Goal: Transaction & Acquisition: Book appointment/travel/reservation

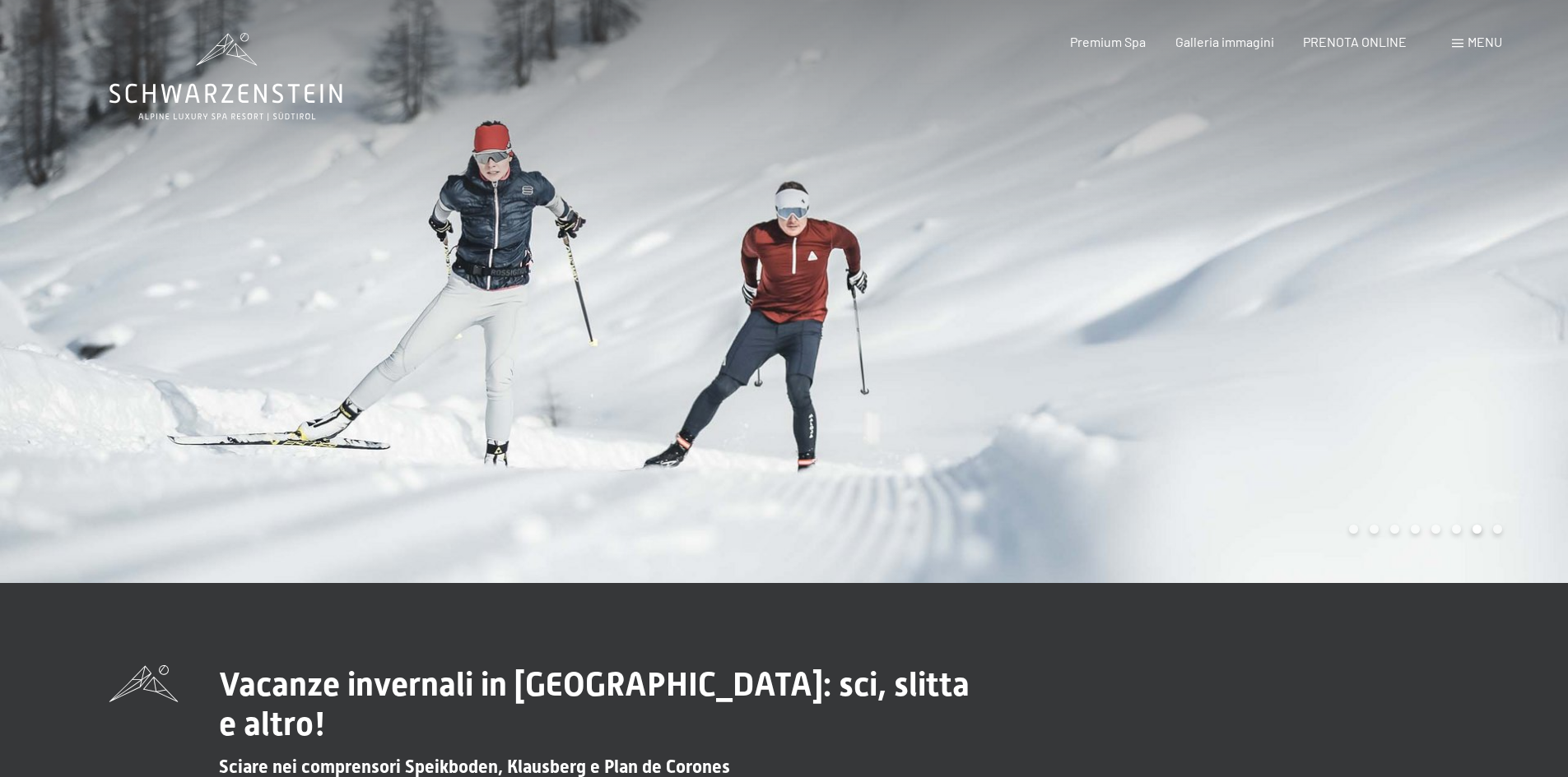
click at [1128, 51] on div "Prenotazione Richiesta Premium Spa Galleria immagini PRENOTA ONLINE Menu DE IT …" at bounding box center [1257, 42] width 490 height 18
click at [1122, 48] on div "Premium Spa" at bounding box center [1107, 40] width 76 height 18
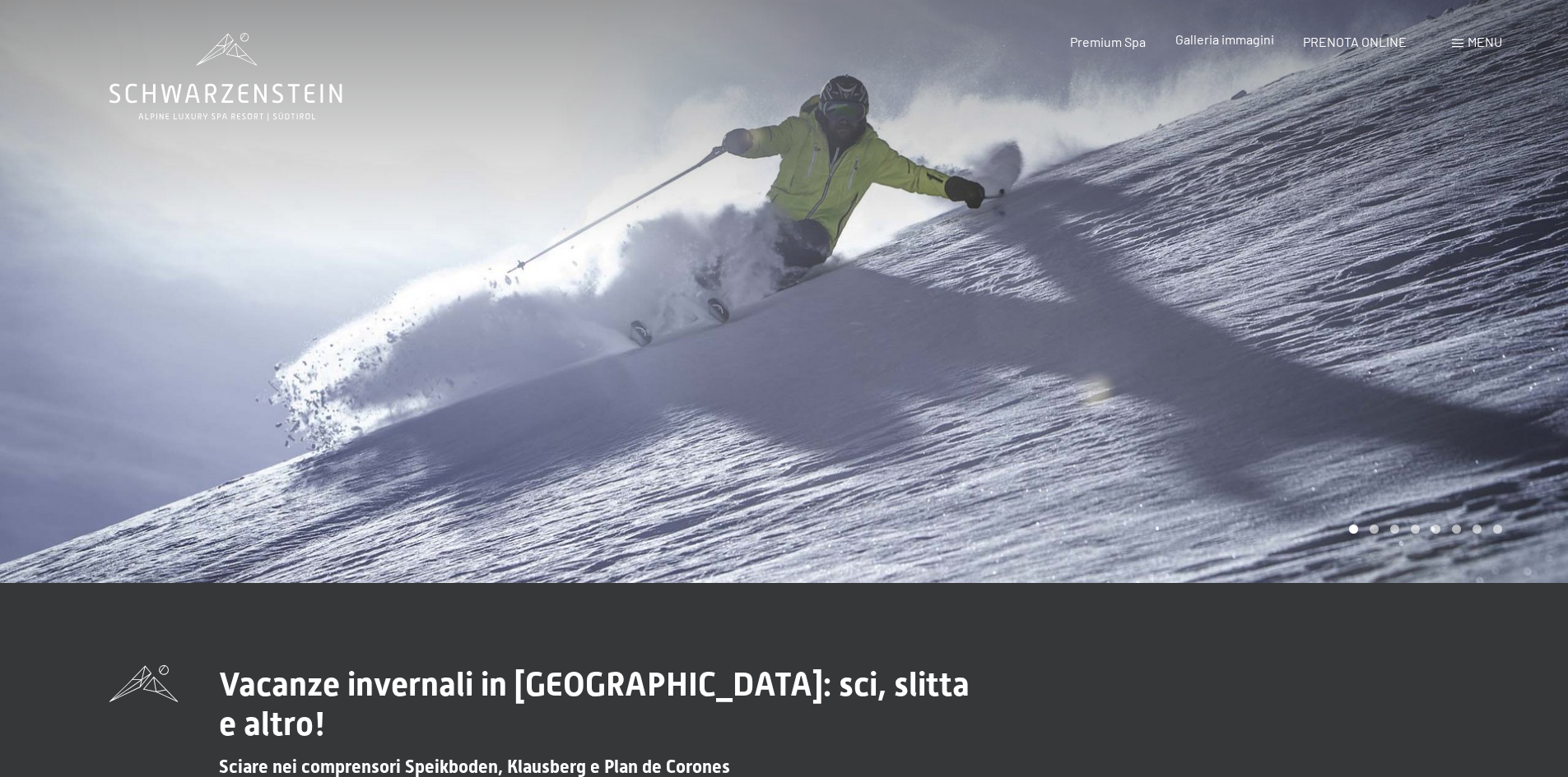
click at [1201, 43] on span "Galleria immagini" at bounding box center [1224, 39] width 99 height 15
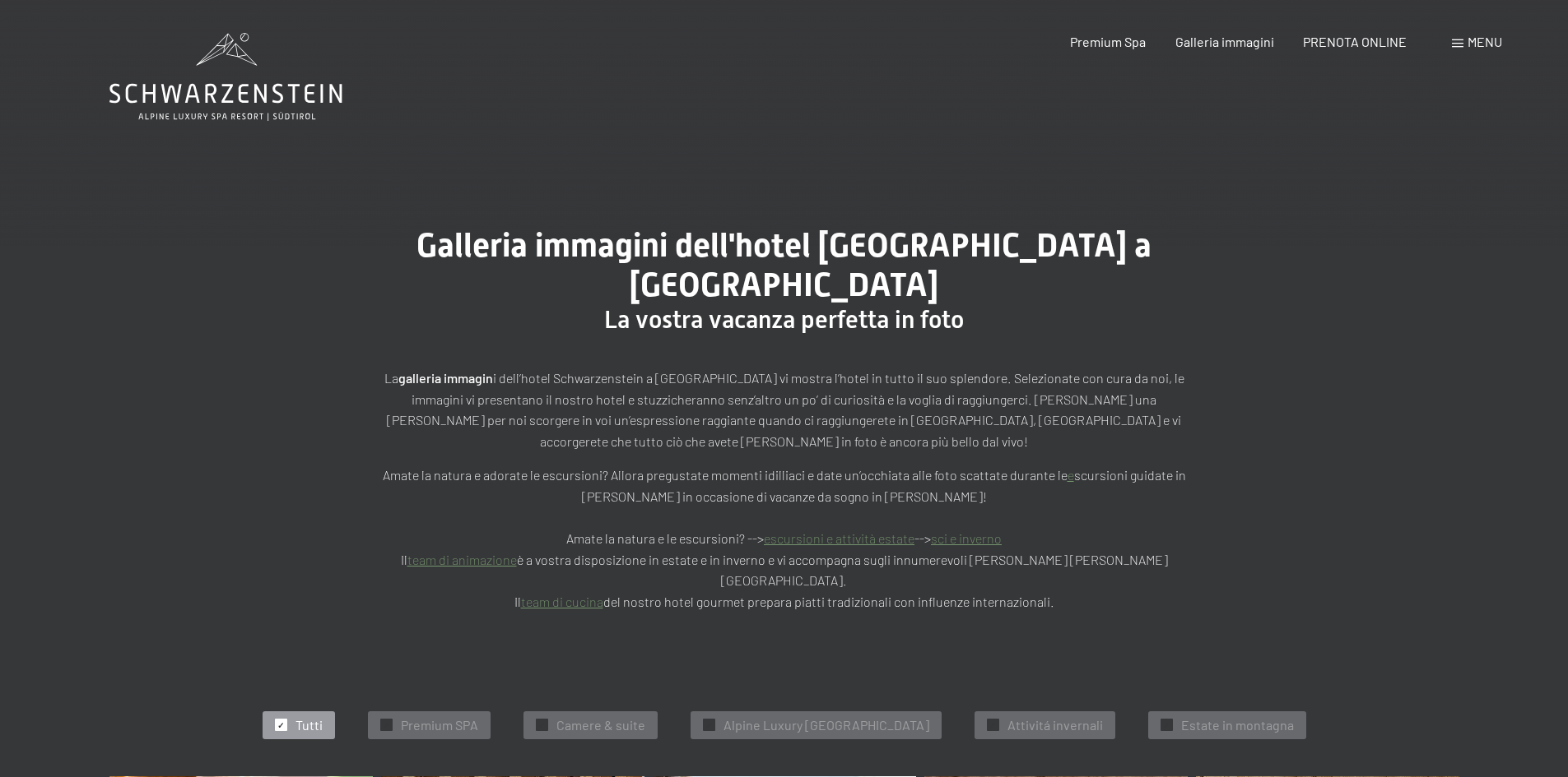
click at [230, 516] on div "Galleria immagini dell'hotel Schwarzenstein a Lutago La vostra vacanza perfetta…" at bounding box center [784, 420] width 1568 height 510
click at [1342, 45] on span "PRENOTA ONLINE" at bounding box center [1354, 39] width 104 height 15
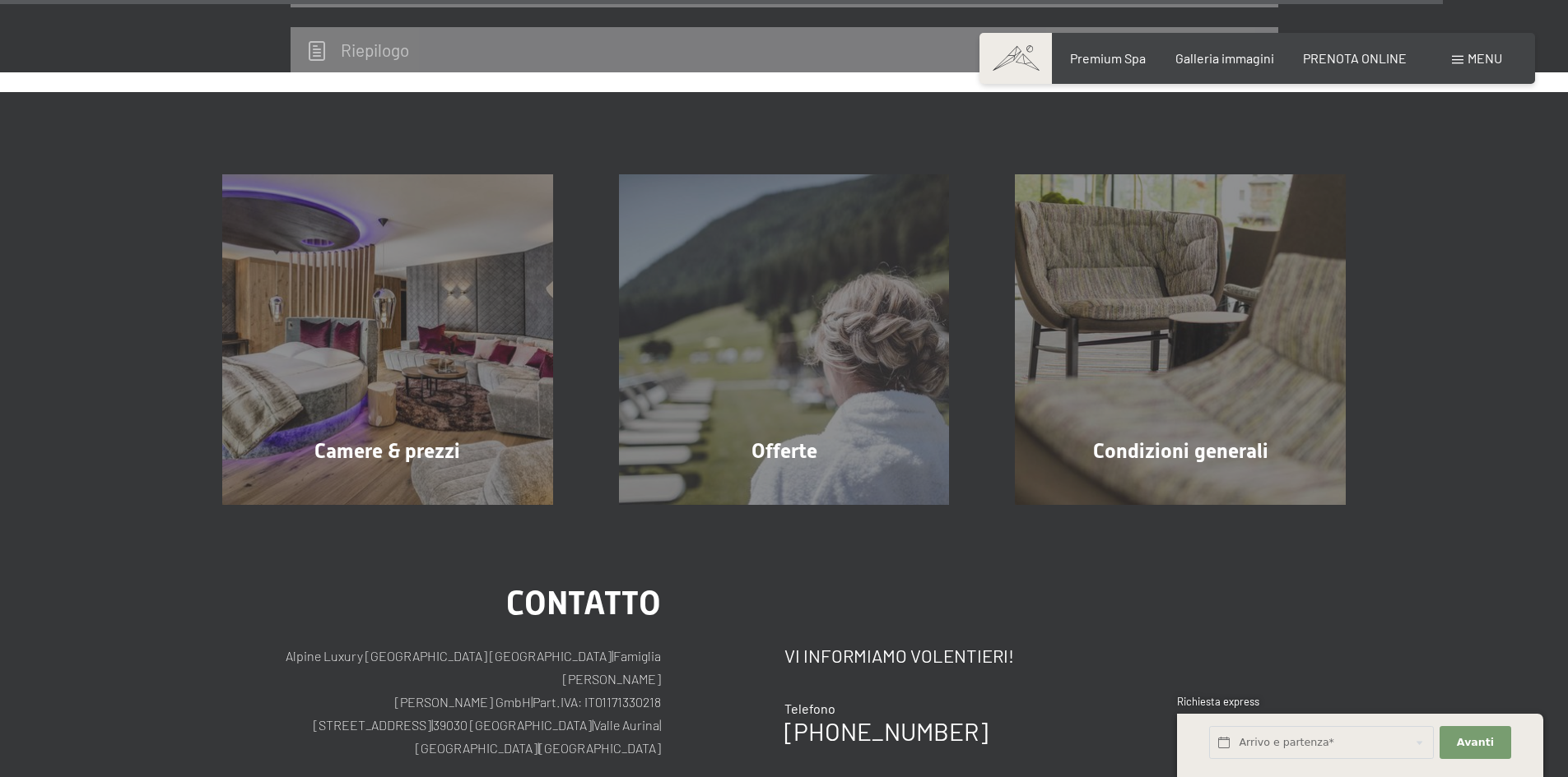
scroll to position [5210, 0]
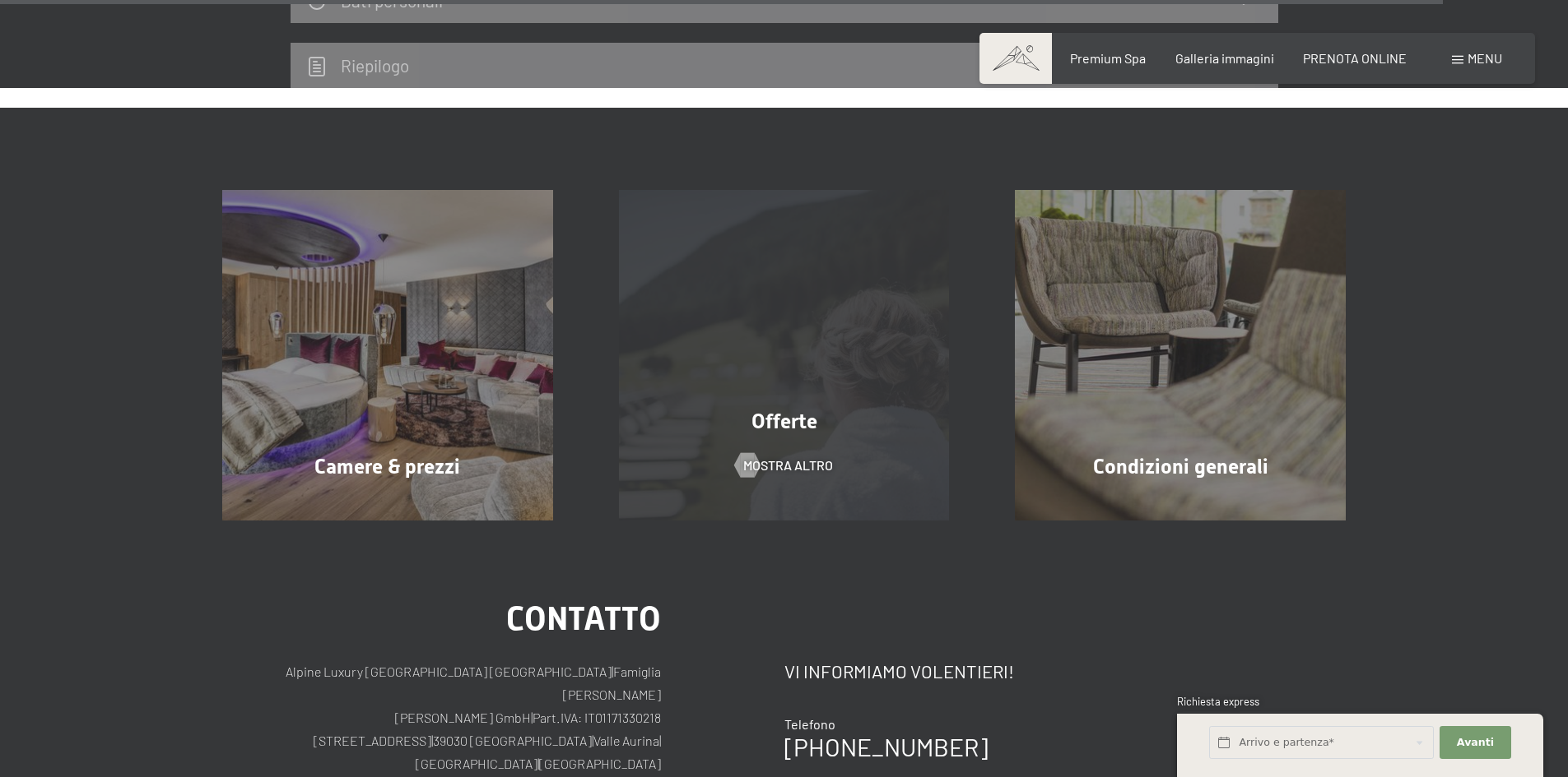
click at [835, 330] on div "Offerte mostra altro" at bounding box center [784, 355] width 397 height 331
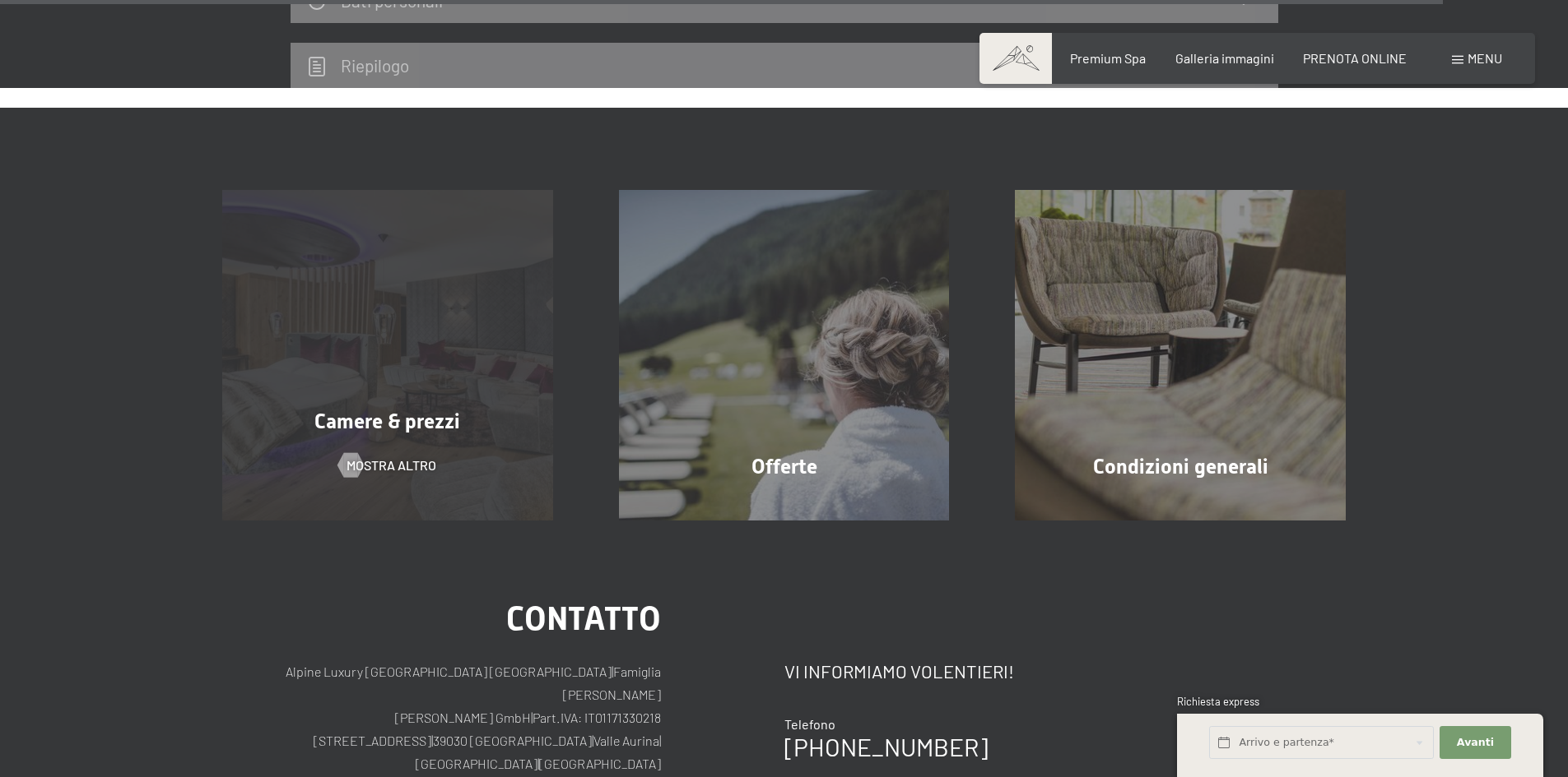
click at [522, 407] on div "Camere & prezzi" at bounding box center [388, 422] width 397 height 29
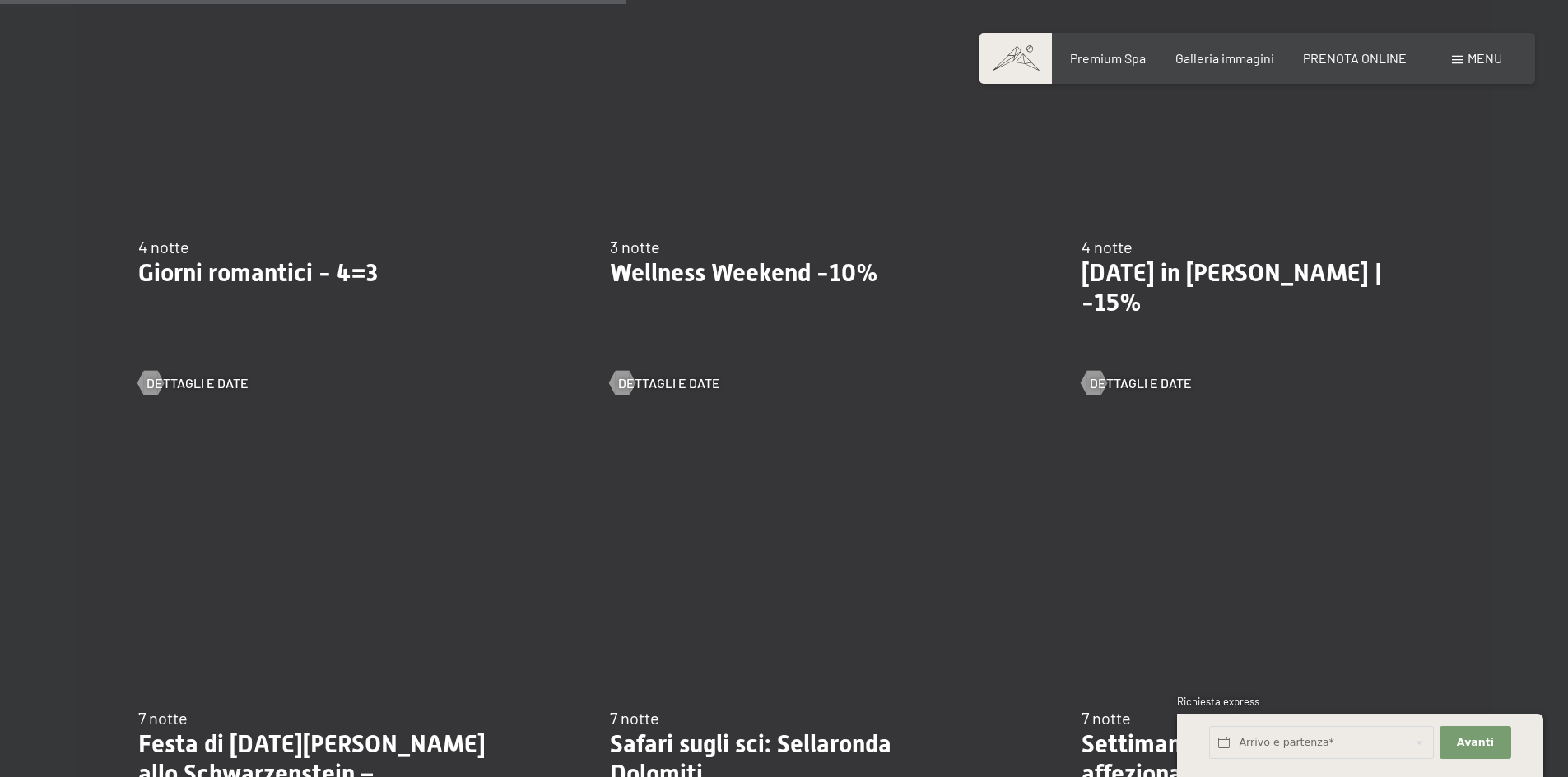
scroll to position [1481, 0]
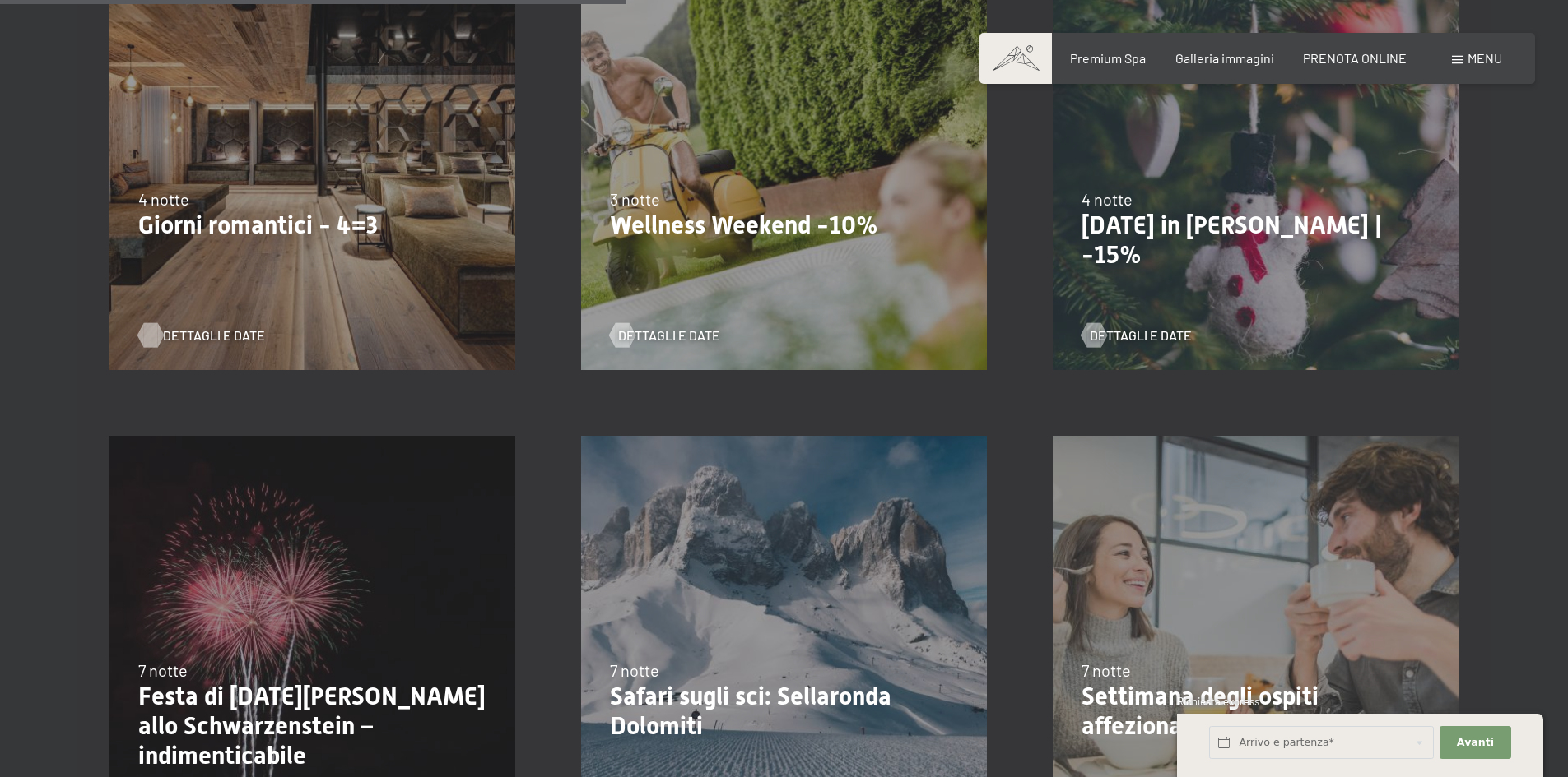
click at [217, 333] on span "Dettagli e Date" at bounding box center [214, 335] width 102 height 18
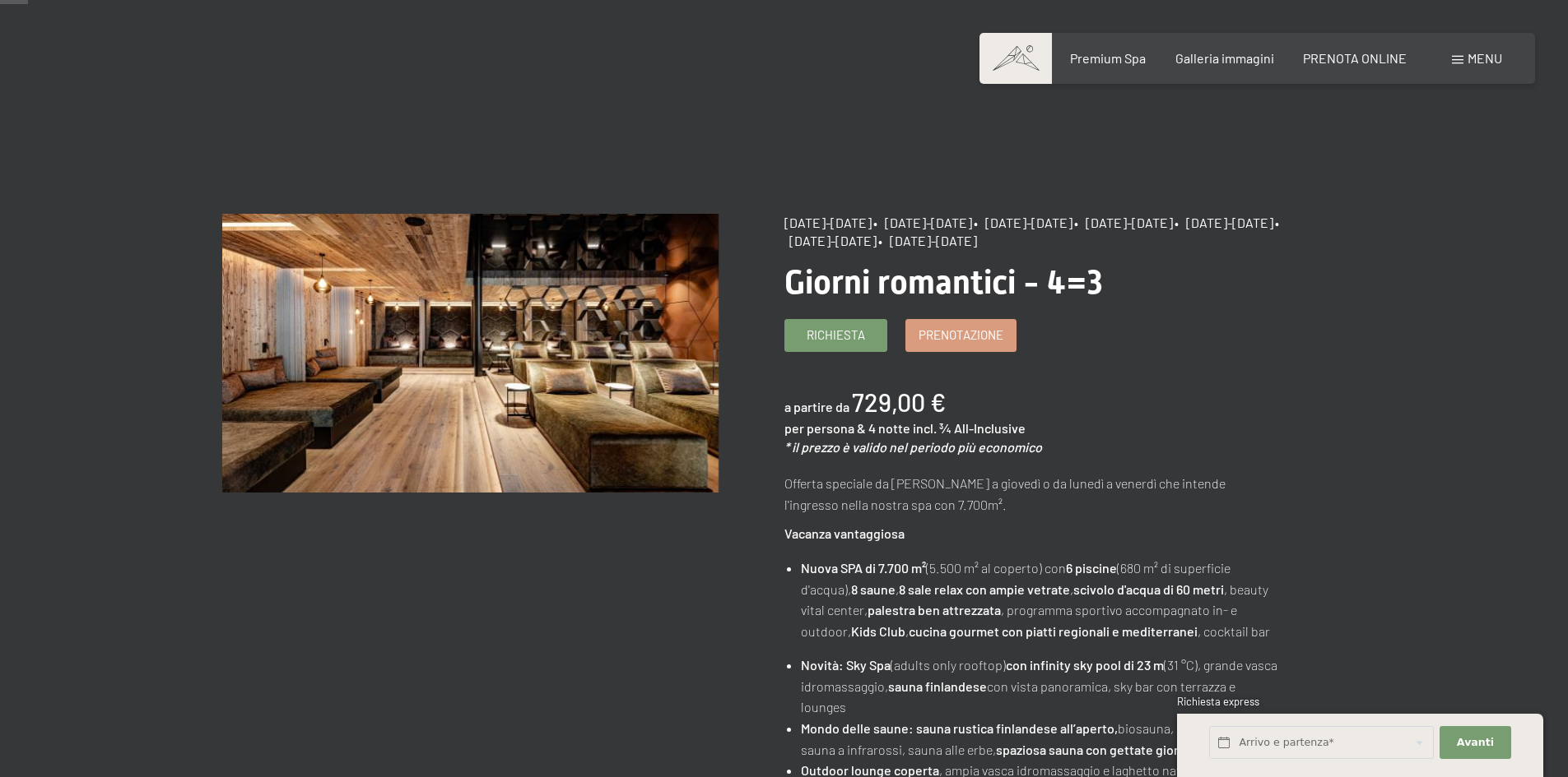
scroll to position [712, 0]
